Goal: Task Accomplishment & Management: Use online tool/utility

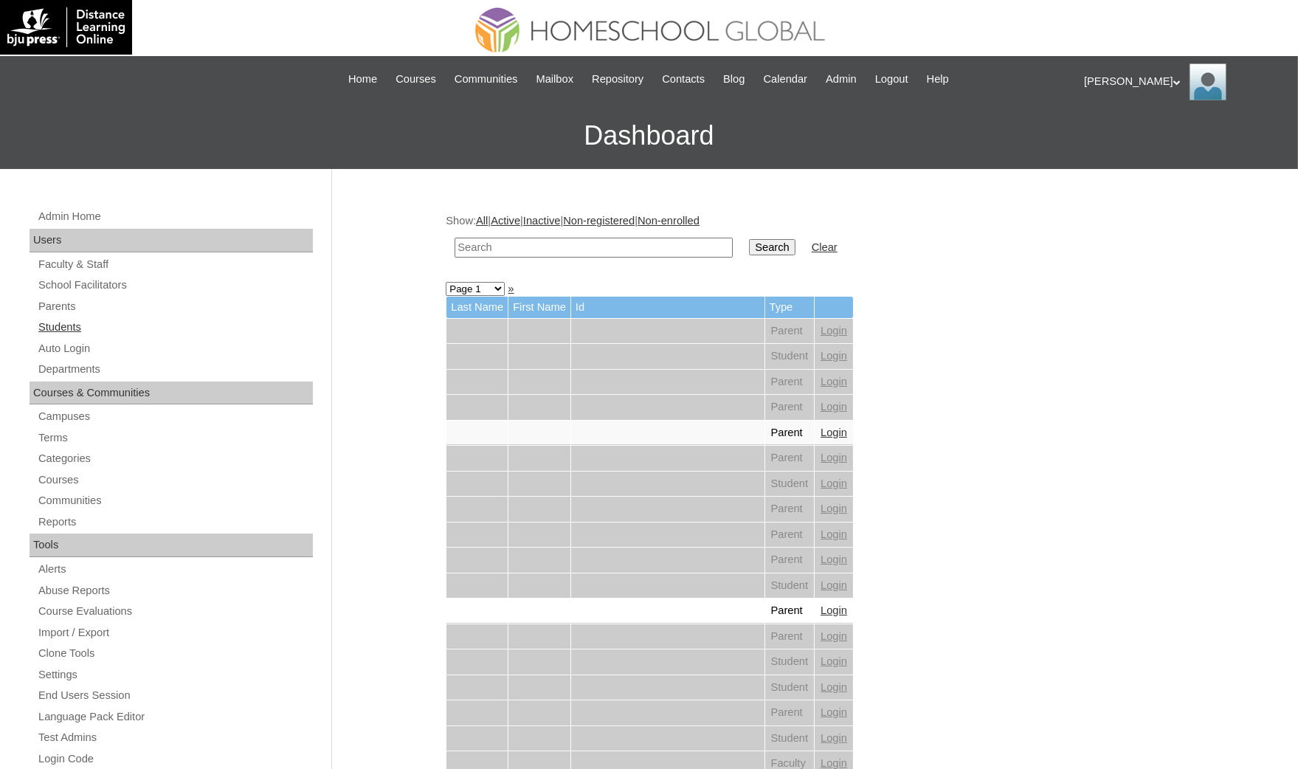
click at [74, 331] on link "Students" at bounding box center [175, 327] width 276 height 18
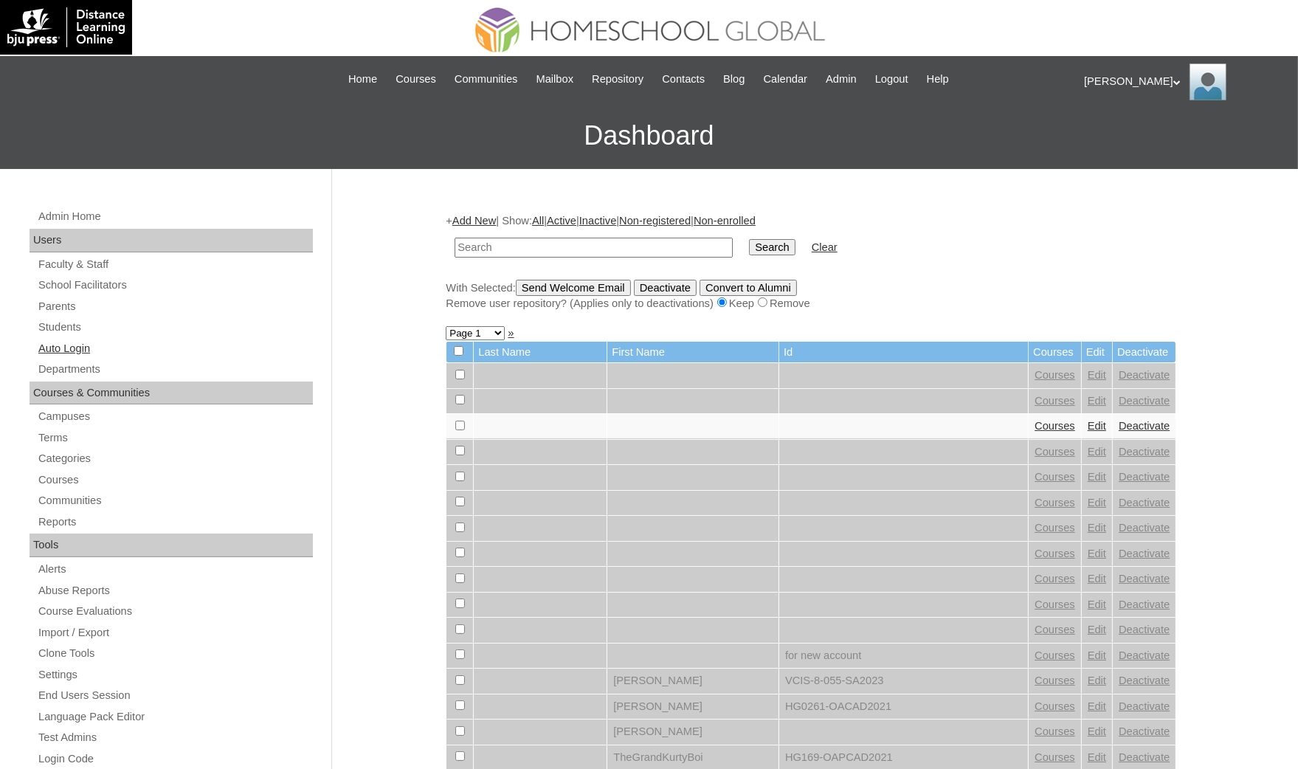
click at [116, 350] on link "Auto Login" at bounding box center [175, 348] width 276 height 18
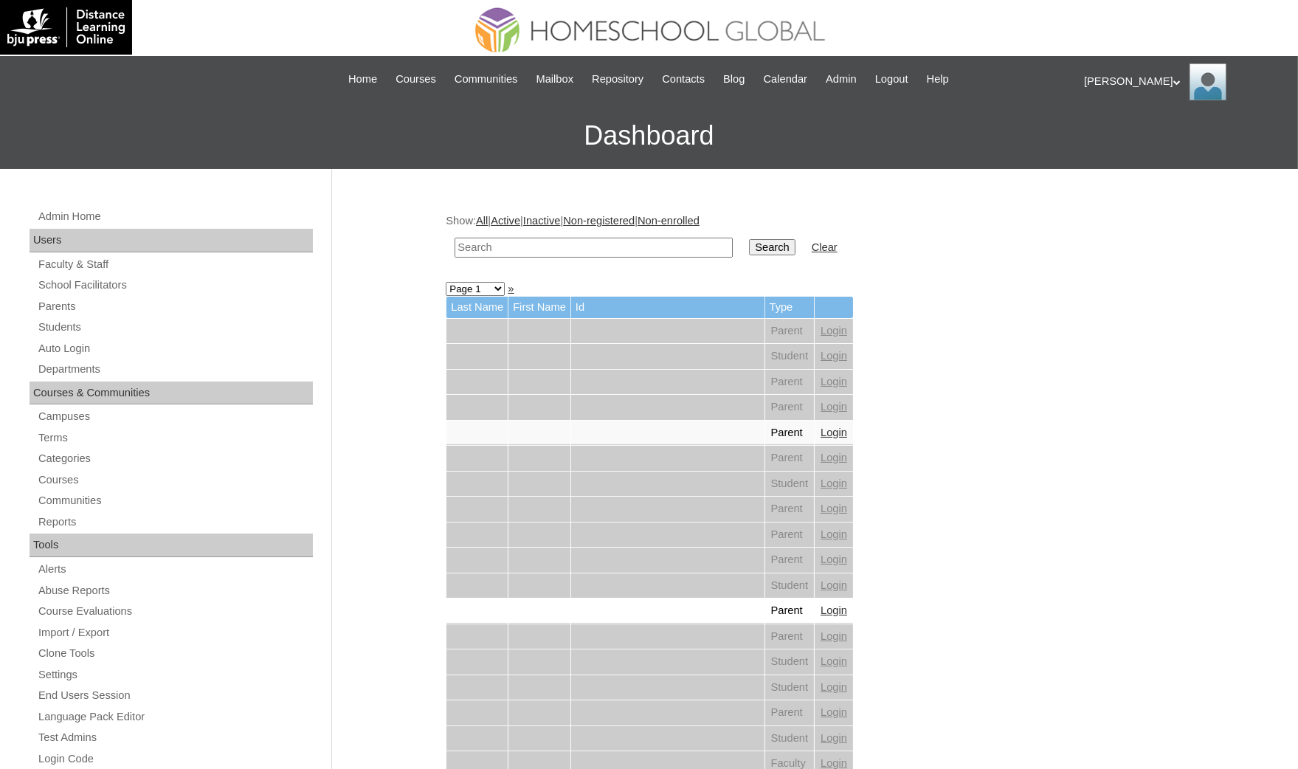
drag, startPoint x: 0, startPoint y: 0, endPoint x: 501, endPoint y: 246, distance: 558.1
click at [501, 246] on input "text" at bounding box center [594, 248] width 278 height 20
paste input "MHP00164-TECHPH2023"
type input "MHP00164-TECHPH2023"
click at [749, 239] on input "Search" at bounding box center [772, 247] width 46 height 16
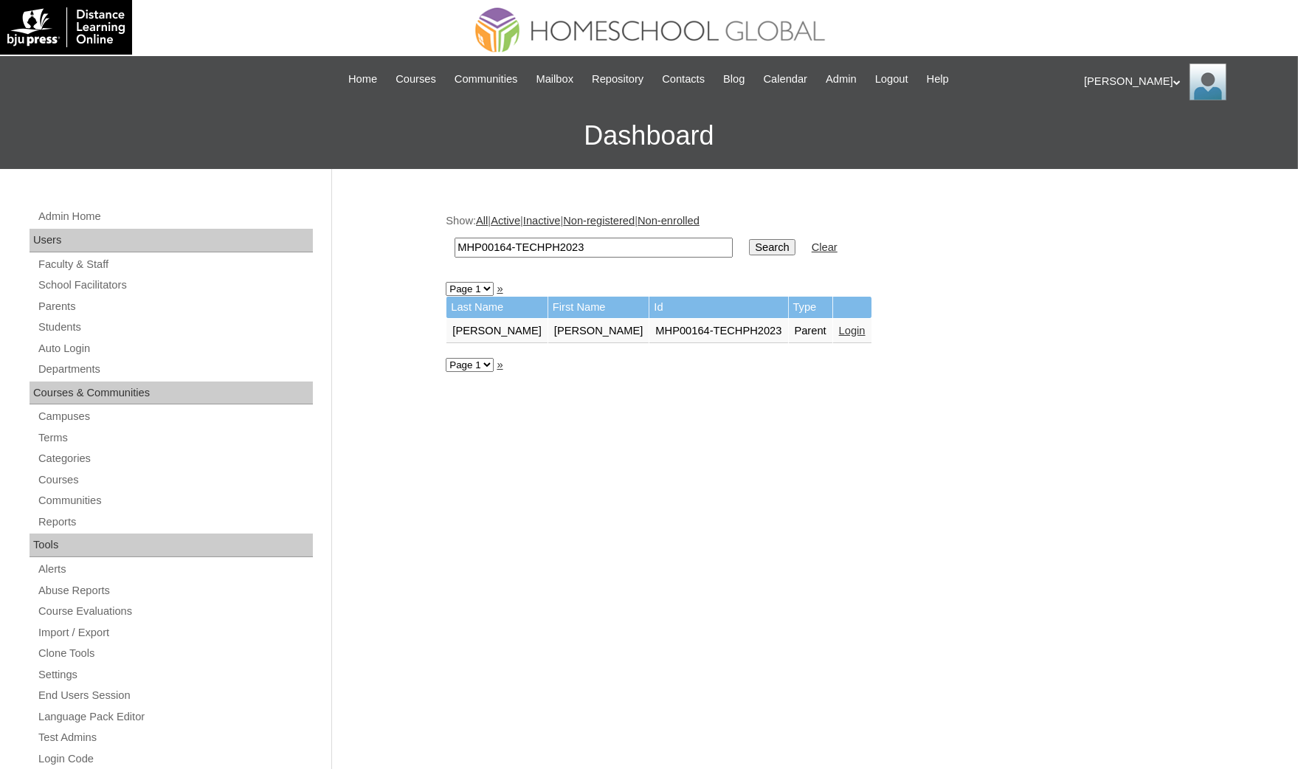
click at [839, 326] on link "Login" at bounding box center [852, 331] width 27 height 12
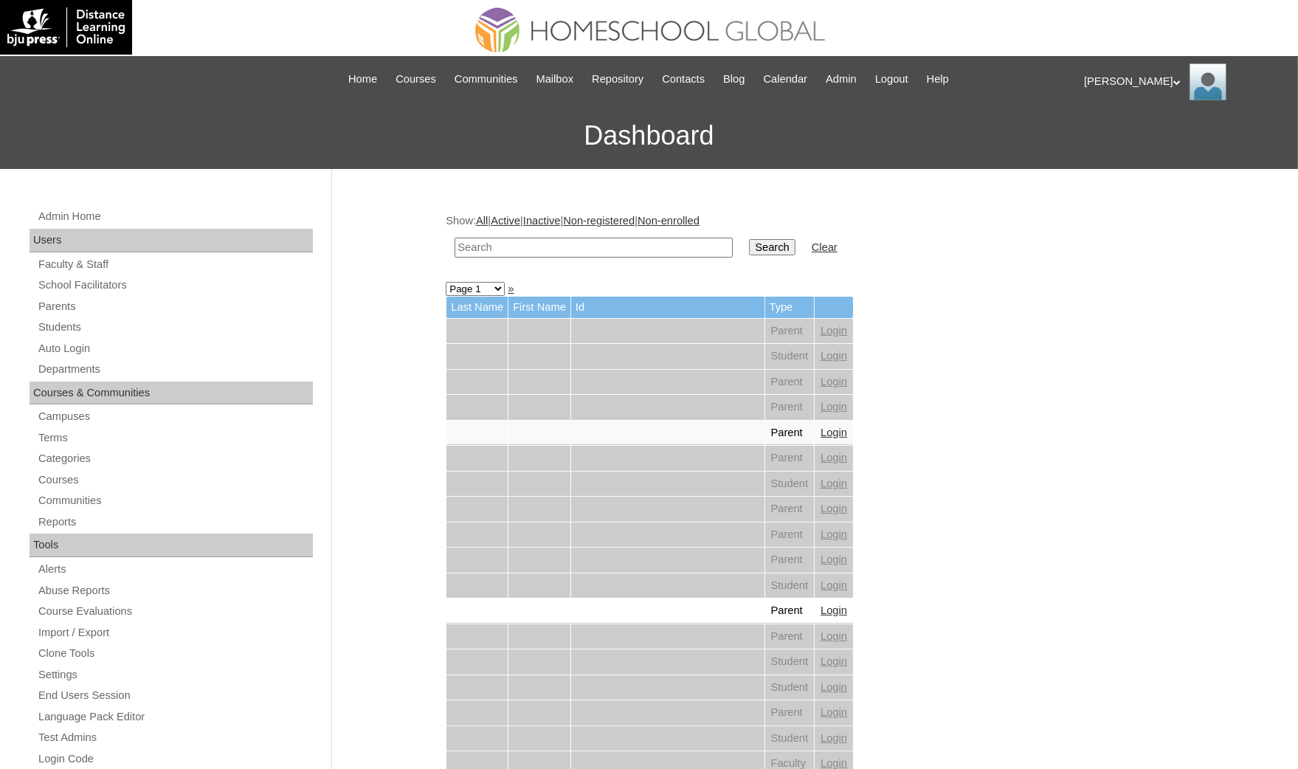
click at [509, 243] on input "text" at bounding box center [594, 248] width 278 height 20
paste input "MHP0231-TECHPH2025"
type input "MHP0231-TECHPH2025"
click at [749, 239] on input "Search" at bounding box center [772, 247] width 46 height 16
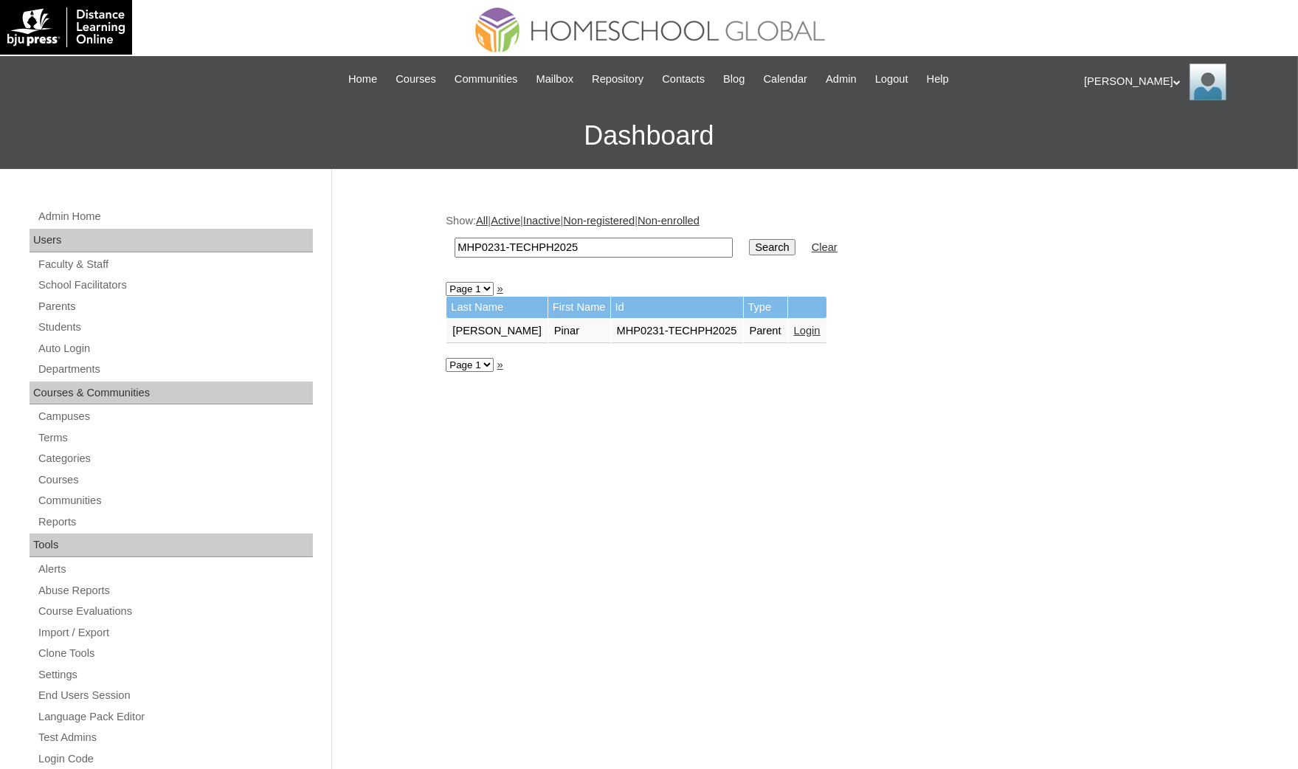
click at [794, 330] on link "Login" at bounding box center [807, 331] width 27 height 12
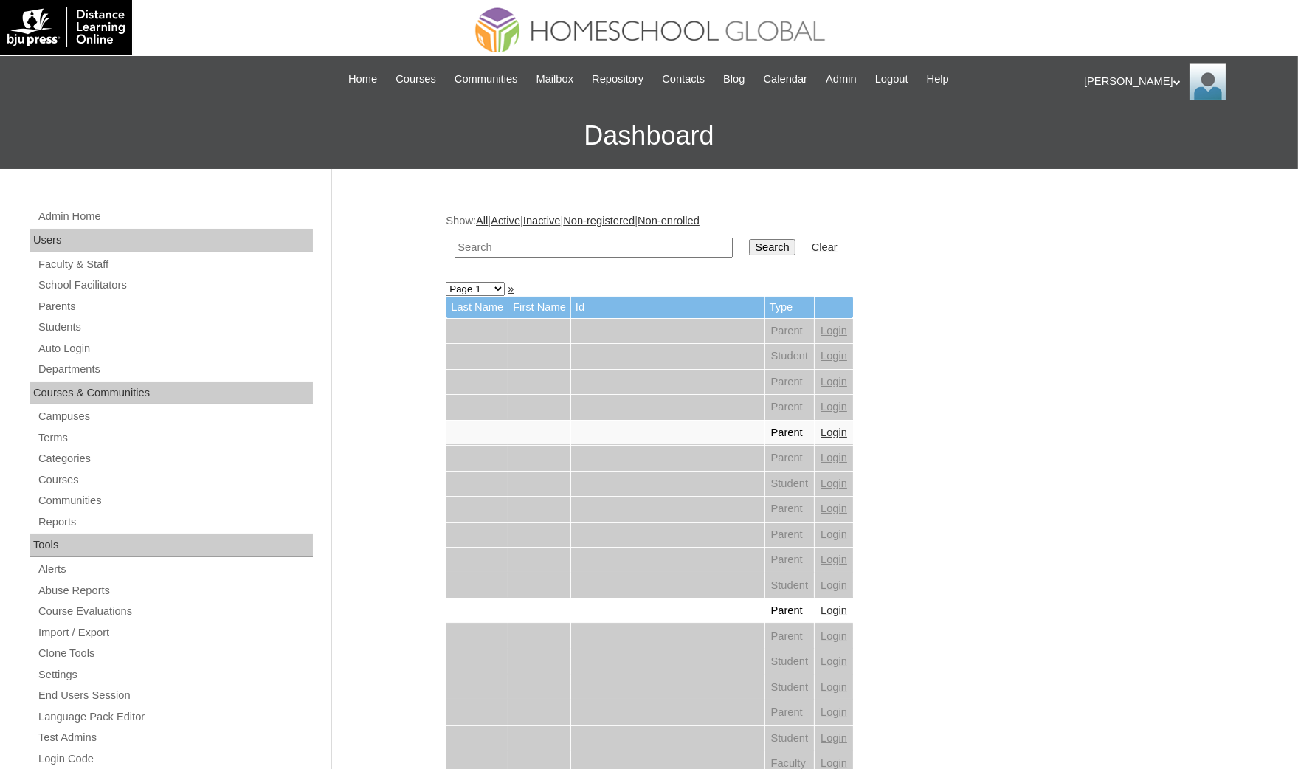
click at [509, 247] on input "text" at bounding box center [594, 248] width 278 height 20
paste input "MHP00364-TECHPH2022"
type input "MHP00364-TECHPH2022"
click at [749, 239] on input "Search" at bounding box center [772, 247] width 46 height 16
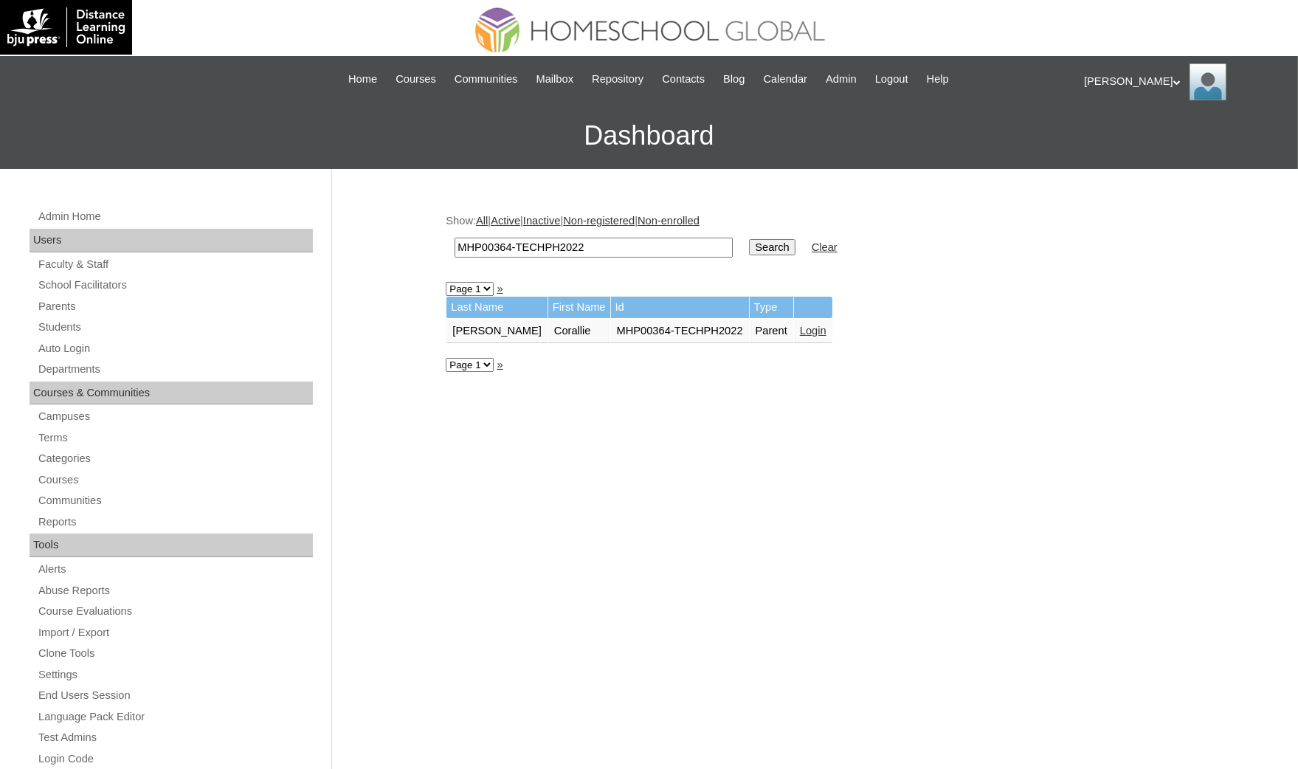
click at [800, 325] on link "Login" at bounding box center [813, 331] width 27 height 12
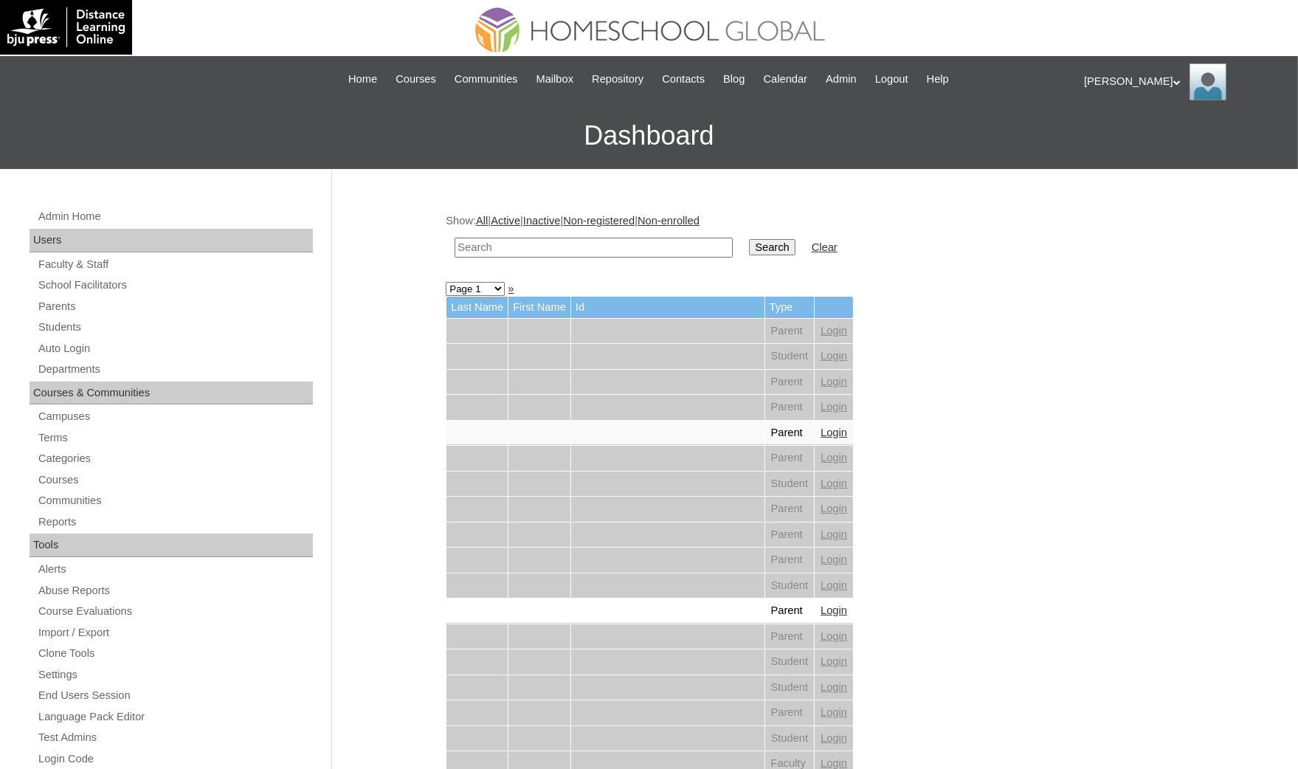
click at [522, 242] on input "text" at bounding box center [594, 248] width 278 height 20
paste input "MHS00105-TECHPH2023"
type input "MHS00105-TECHPH2023"
click at [749, 239] on input "Search" at bounding box center [772, 247] width 46 height 16
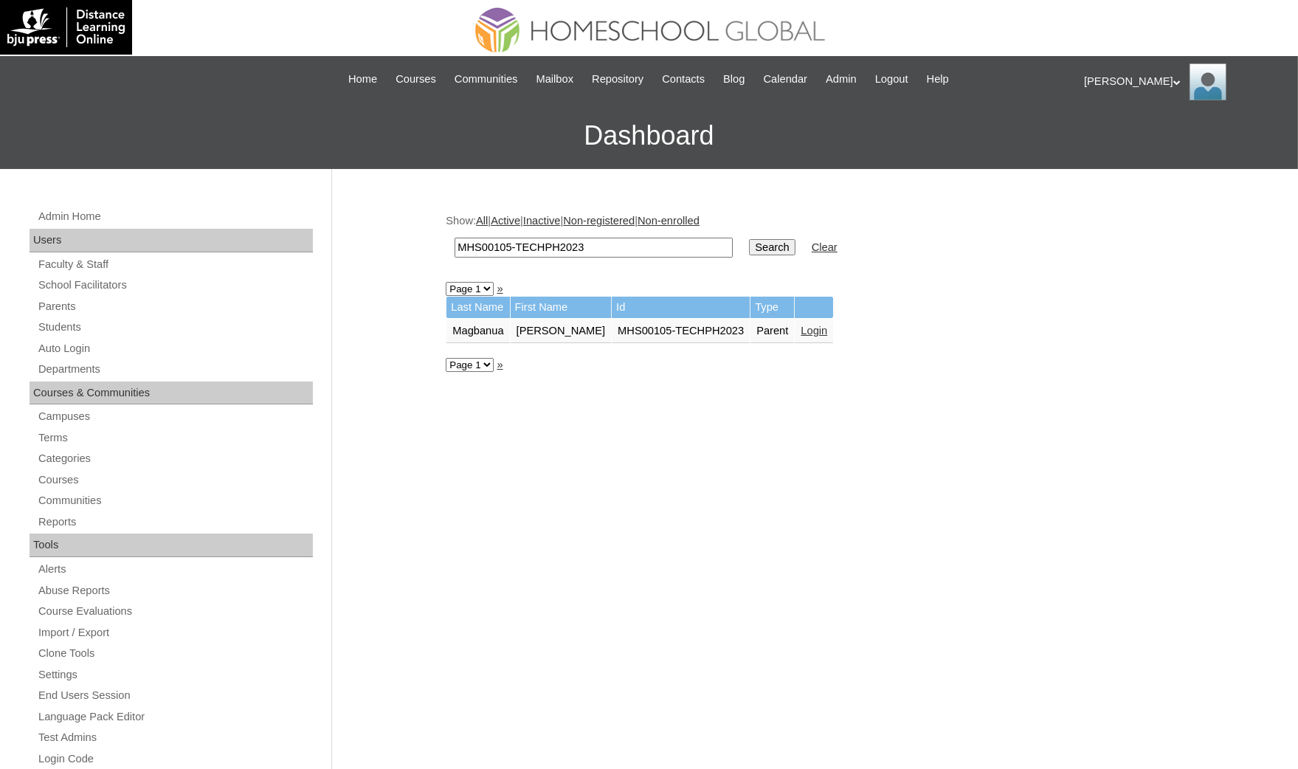
click at [801, 330] on link "Login" at bounding box center [814, 331] width 27 height 12
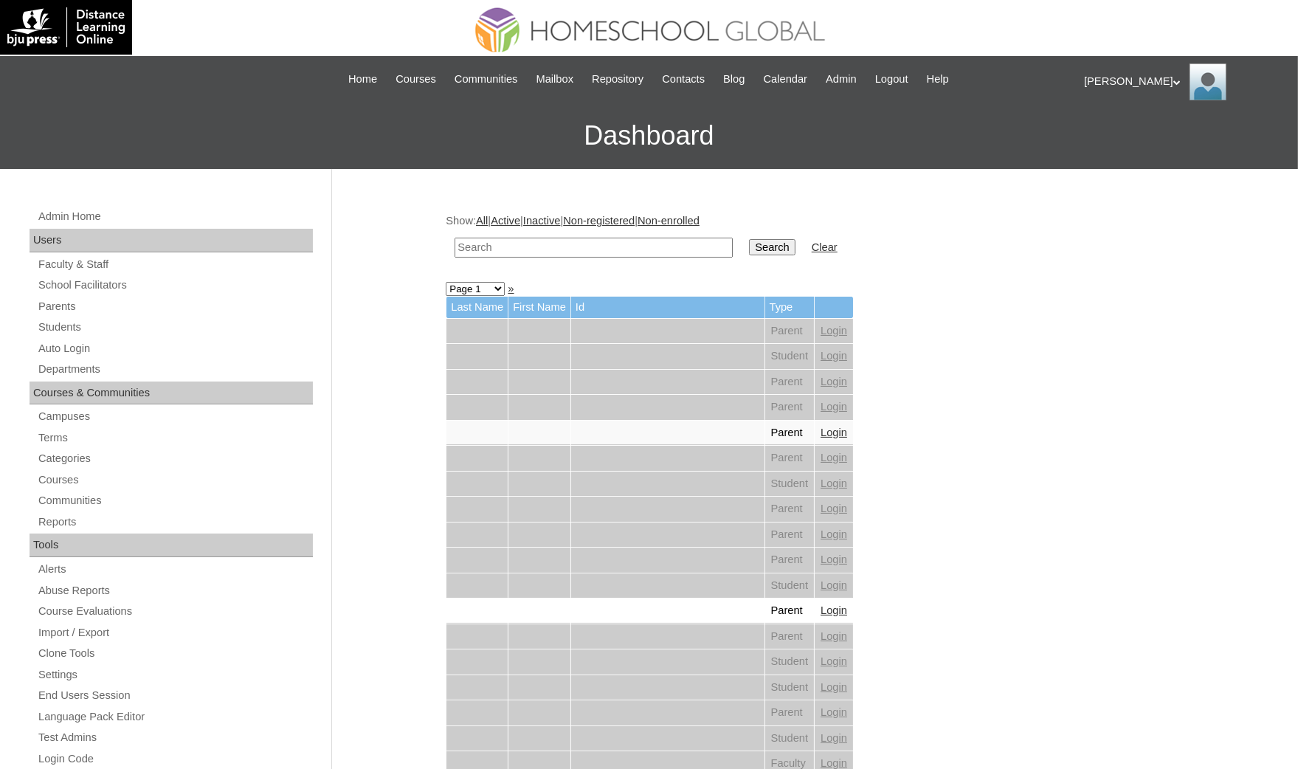
click at [489, 238] on input "text" at bounding box center [594, 248] width 278 height 20
paste input "MHP0121-TECHPH2025"
type input "MHP0121-TECHPH2025"
click at [749, 239] on input "Search" at bounding box center [772, 247] width 46 height 16
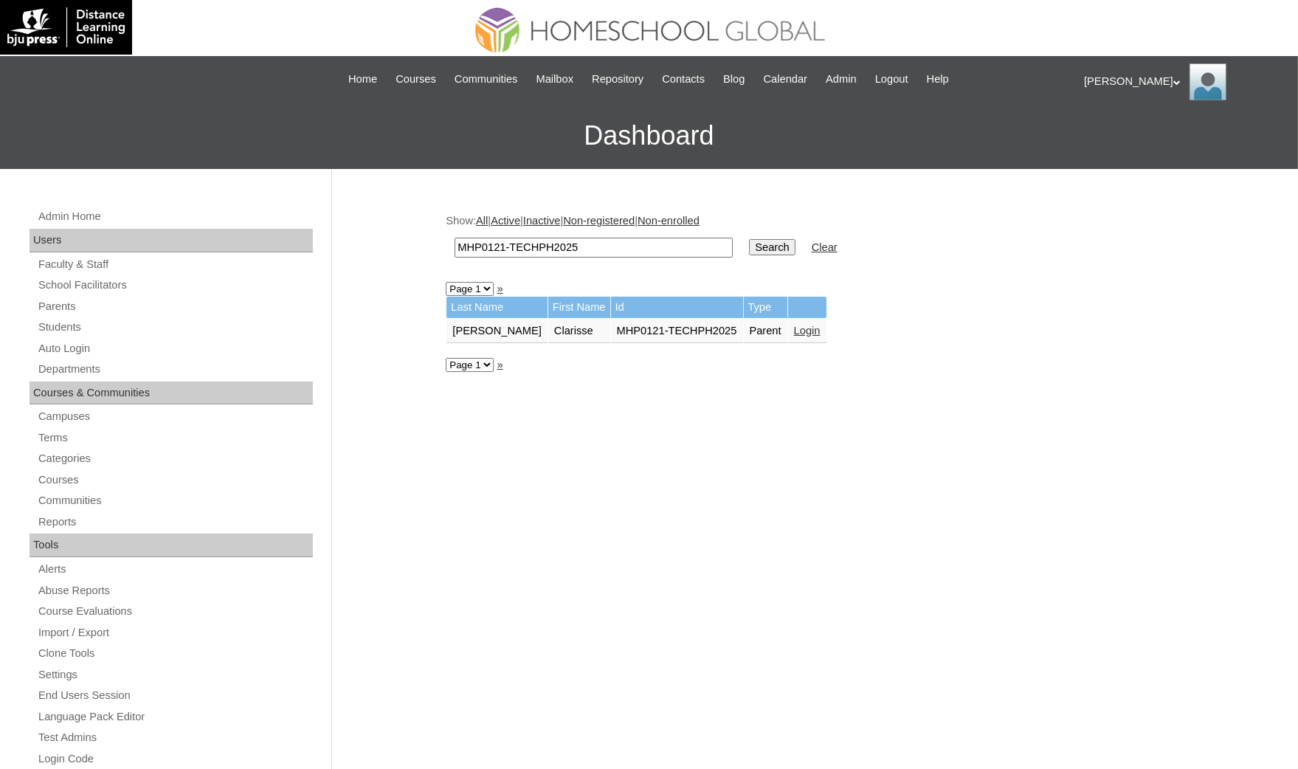
click at [794, 325] on link "Login" at bounding box center [807, 331] width 27 height 12
